Goal: Check status: Check status

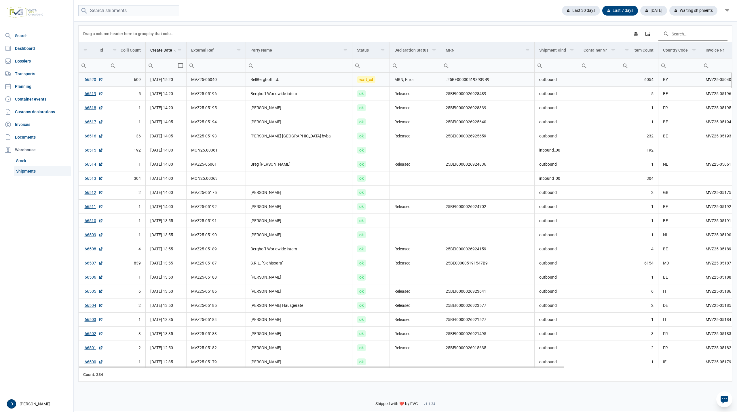
click at [88, 81] on link "66520" at bounding box center [94, 80] width 18 height 6
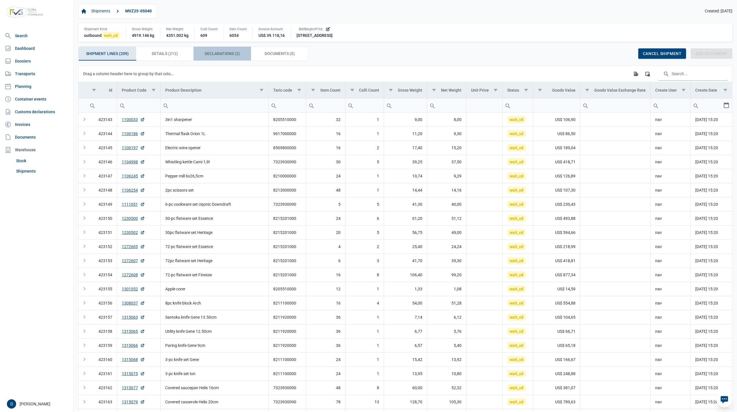
click at [210, 54] on span "Declarations (2) Declarations (2)" at bounding box center [222, 53] width 35 height 7
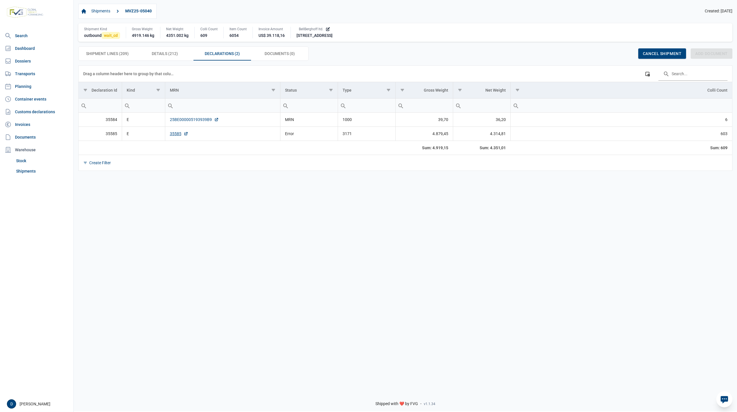
click at [195, 120] on link "25BE000005193939B9" at bounding box center [194, 120] width 49 height 6
click at [185, 120] on link "25BE000005193939B9" at bounding box center [194, 120] width 49 height 6
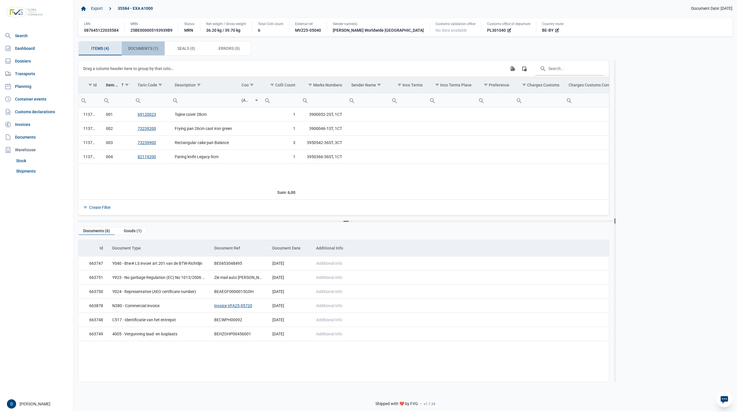
click at [137, 47] on span "Documents (1) Documents (1)" at bounding box center [143, 48] width 30 height 7
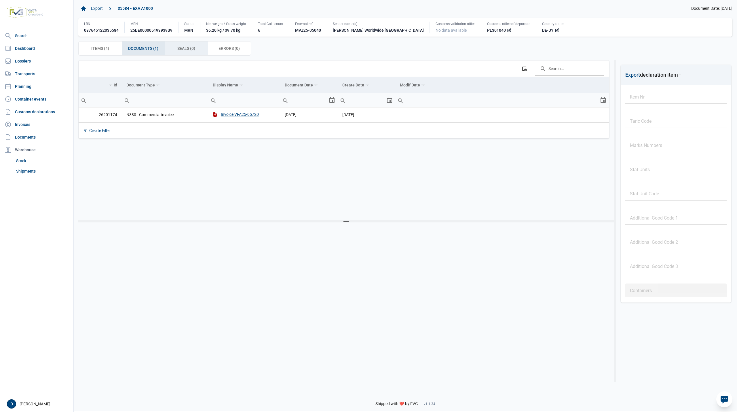
click at [179, 47] on span "Seals (0) Seals (0)" at bounding box center [186, 48] width 18 height 7
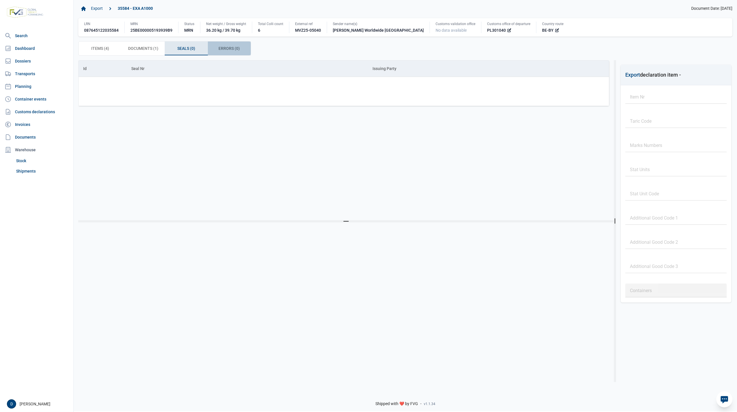
click at [227, 48] on span "Errors (0) Errors (0)" at bounding box center [229, 48] width 21 height 7
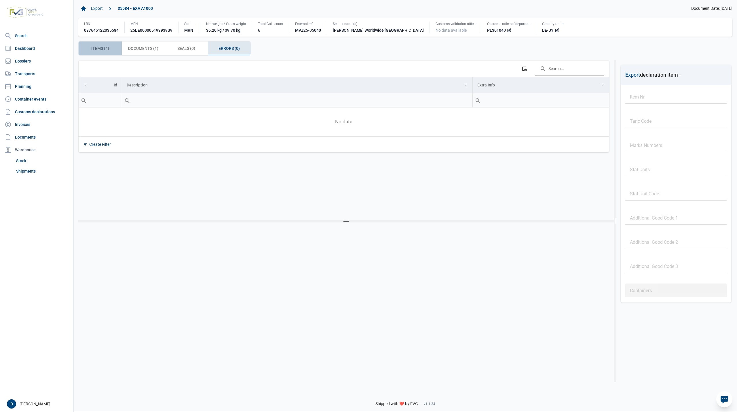
click at [101, 46] on span "Items (4) Items (4)" at bounding box center [100, 48] width 18 height 7
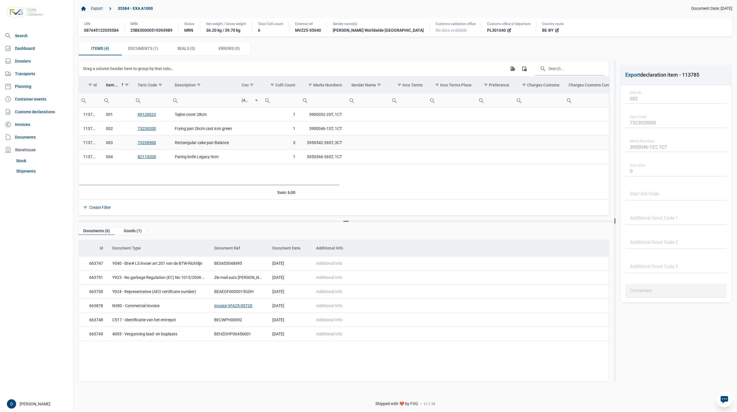
click at [88, 146] on td "113788" at bounding box center [90, 142] width 23 height 14
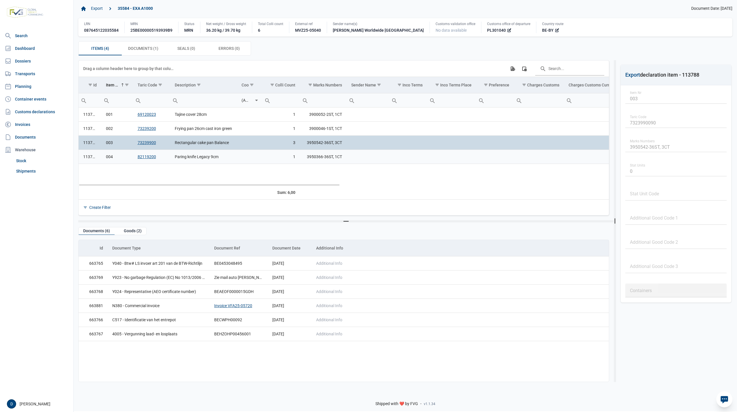
click at [91, 158] on td "113787" at bounding box center [90, 157] width 23 height 14
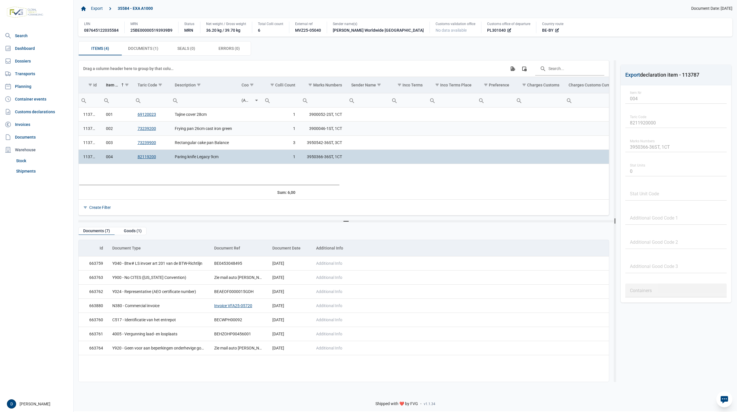
click at [94, 126] on td "113785" at bounding box center [90, 128] width 23 height 14
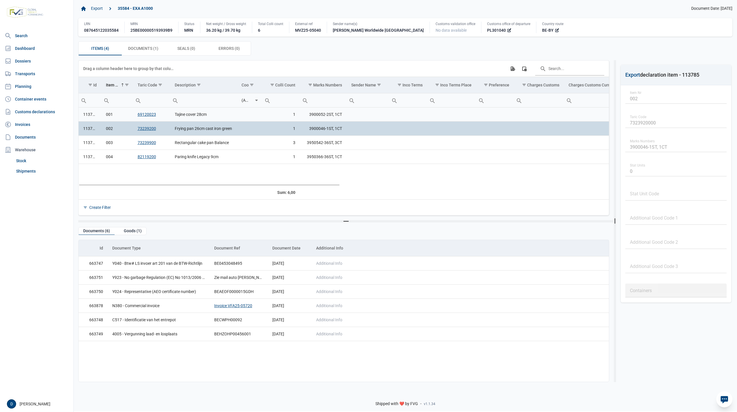
click at [93, 118] on td "113786" at bounding box center [90, 114] width 23 height 14
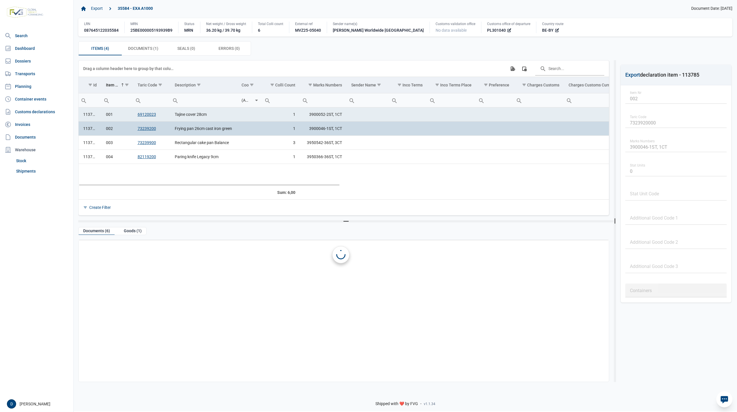
click at [93, 131] on td "113785" at bounding box center [90, 128] width 23 height 14
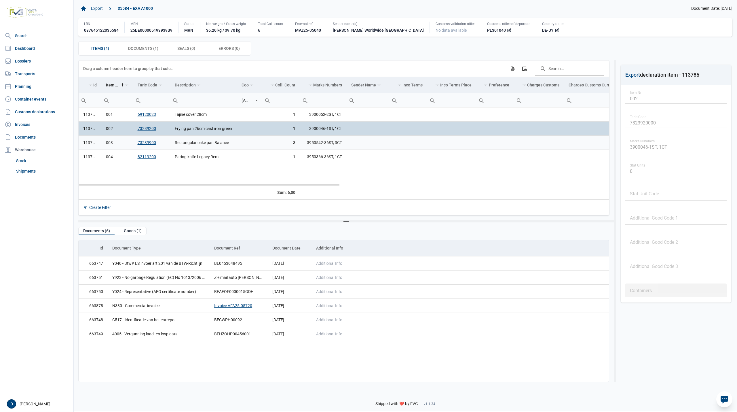
click at [93, 142] on td "113788" at bounding box center [90, 142] width 23 height 14
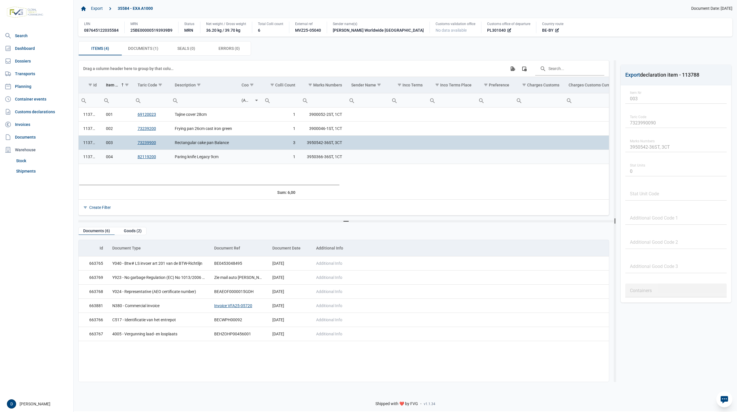
click at [89, 157] on td "113787" at bounding box center [90, 157] width 23 height 14
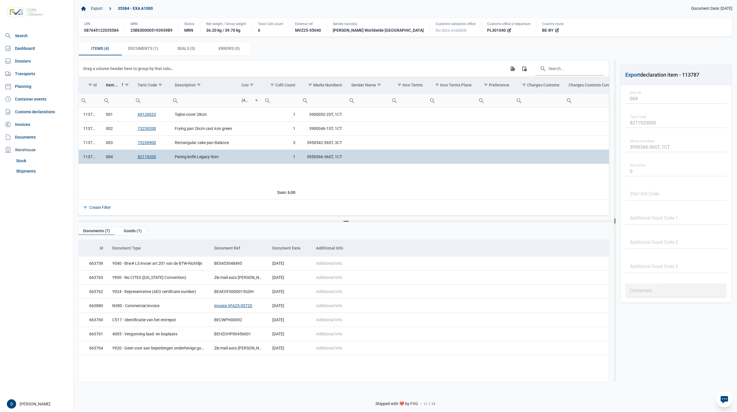
click at [313, 50] on div "Items (4) Items (4) Documents (1) Documents (1) Seals (0) Seals (0) Errors (0) …" at bounding box center [405, 48] width 655 height 14
click at [91, 116] on td "113786" at bounding box center [90, 114] width 23 height 14
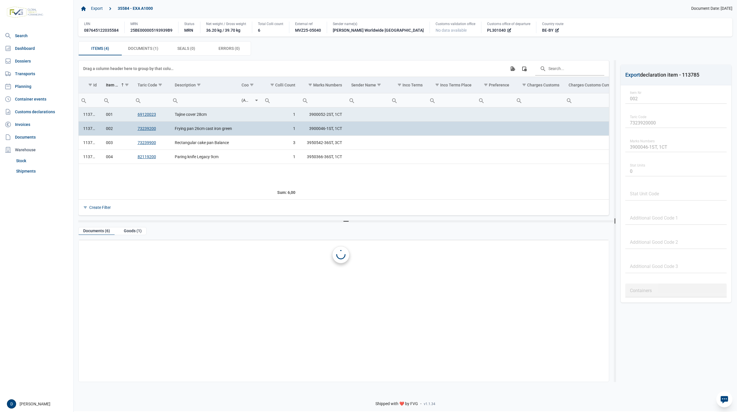
click at [89, 130] on td "113785" at bounding box center [90, 128] width 23 height 14
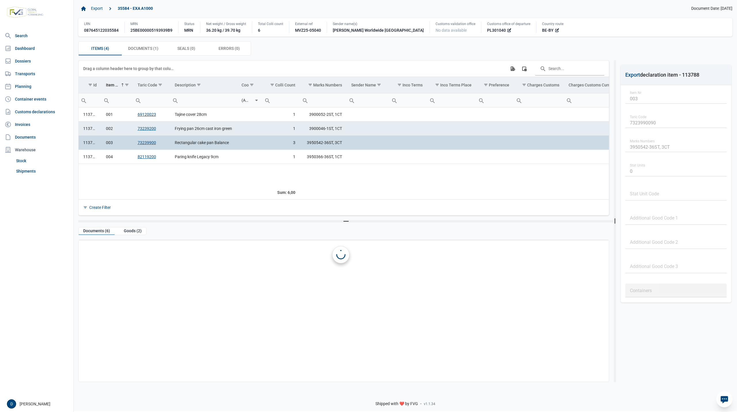
click at [88, 145] on td "113788" at bounding box center [90, 142] width 23 height 14
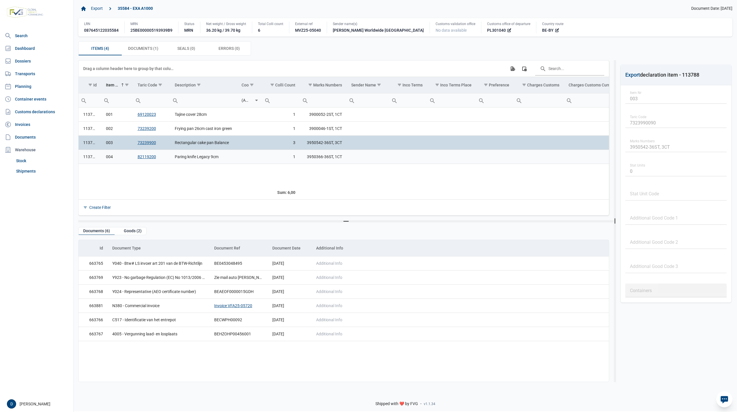
click at [88, 159] on td "113787" at bounding box center [90, 157] width 23 height 14
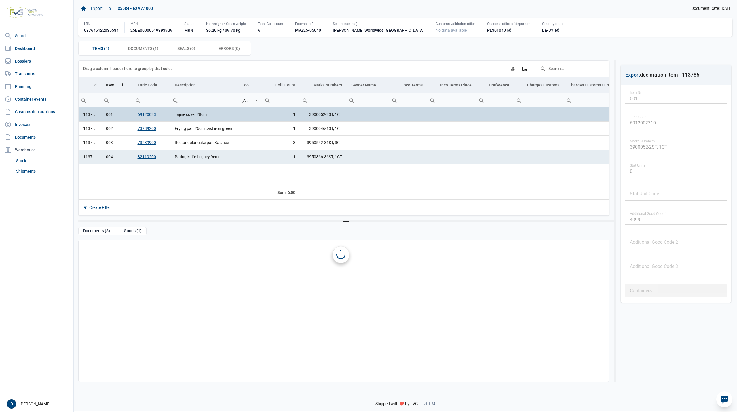
click at [90, 118] on td "113786" at bounding box center [90, 114] width 23 height 14
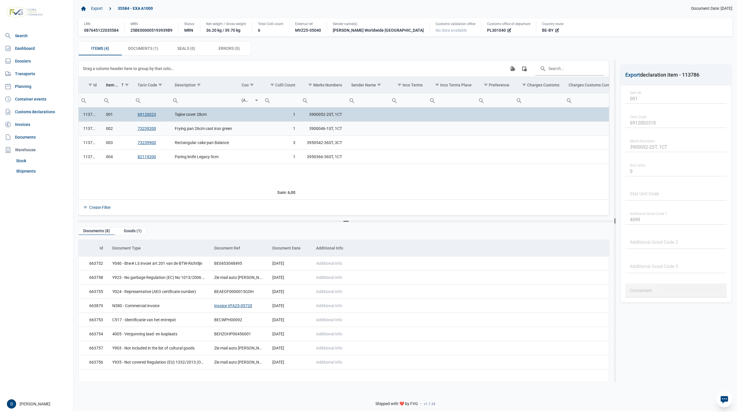
click at [90, 130] on td "113785" at bounding box center [90, 128] width 23 height 14
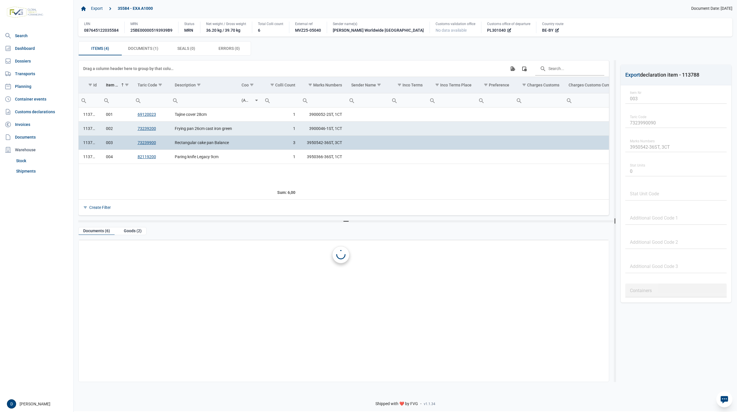
click at [89, 143] on td "113788" at bounding box center [90, 142] width 23 height 14
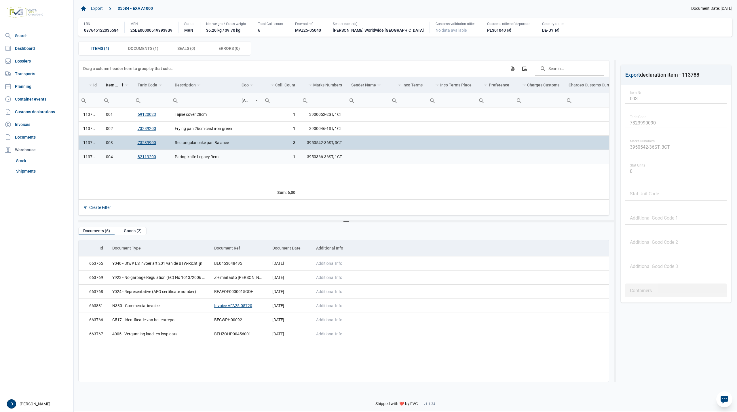
click at [91, 159] on td "113787" at bounding box center [90, 157] width 23 height 14
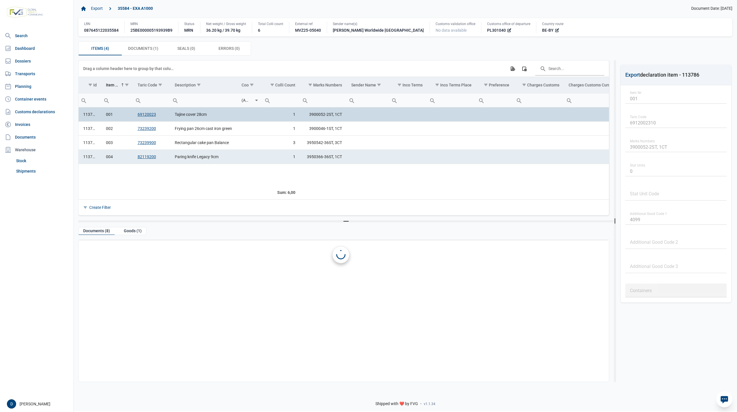
click at [96, 117] on td "113786" at bounding box center [90, 114] width 23 height 14
